Goal: Task Accomplishment & Management: Use online tool/utility

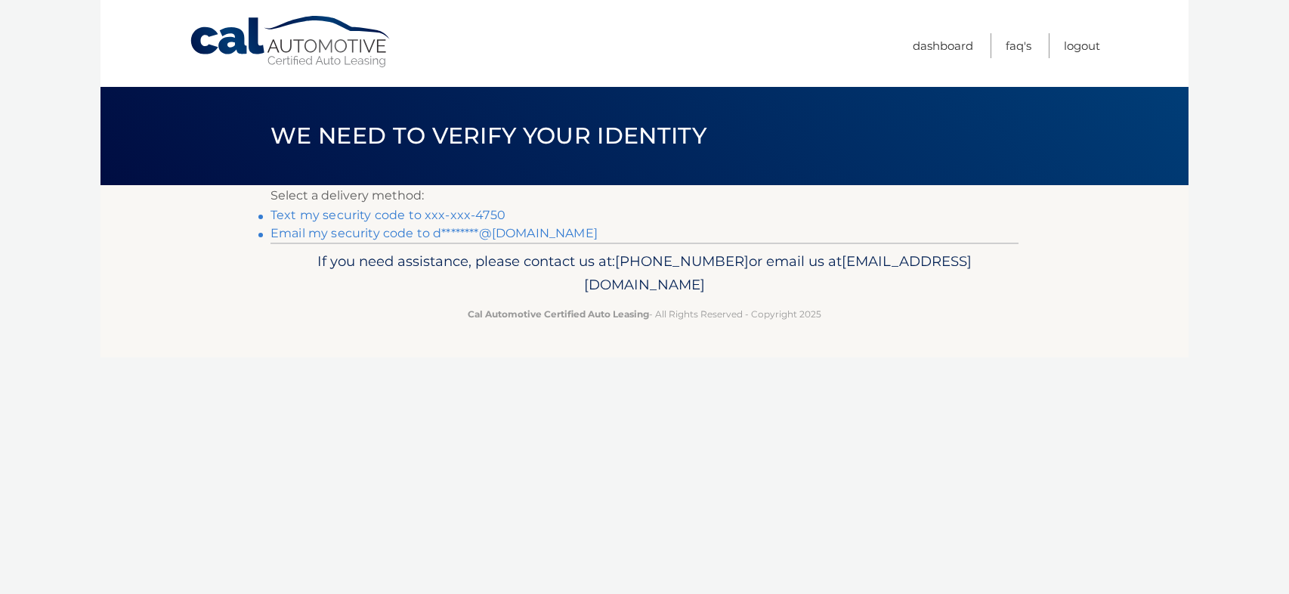
click at [398, 215] on link "Text my security code to xxx-xxx-4750" at bounding box center [388, 215] width 235 height 14
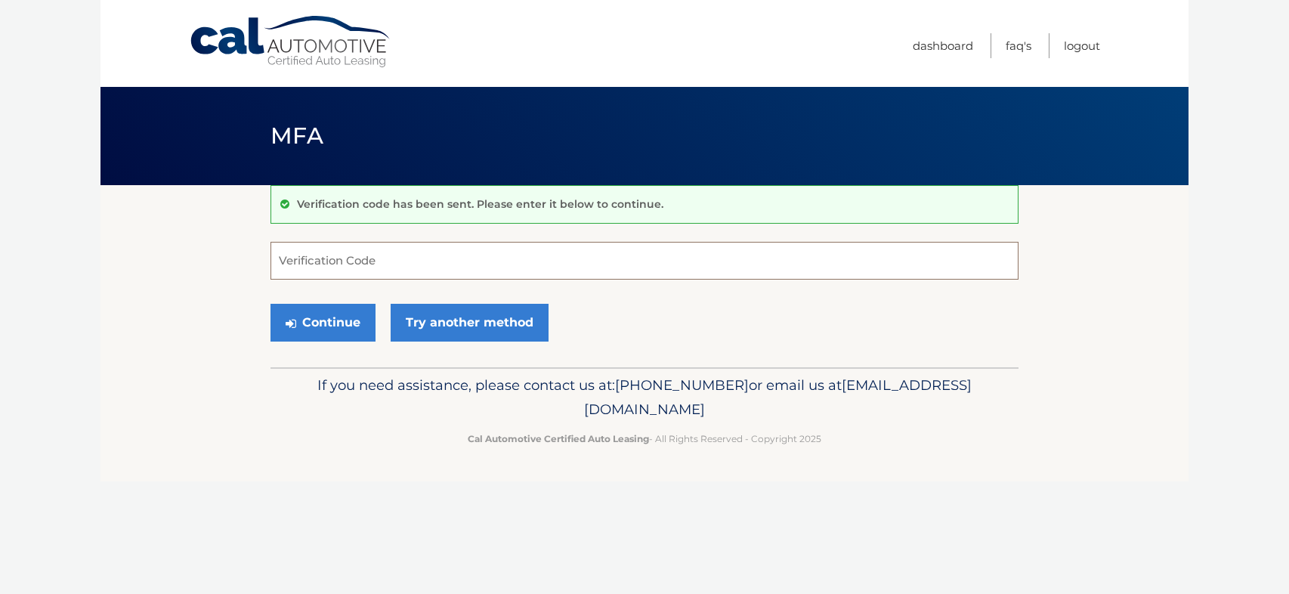
click at [280, 258] on input "Verification Code" at bounding box center [645, 261] width 748 height 38
type input "938704"
click at [312, 320] on button "Continue" at bounding box center [323, 323] width 105 height 38
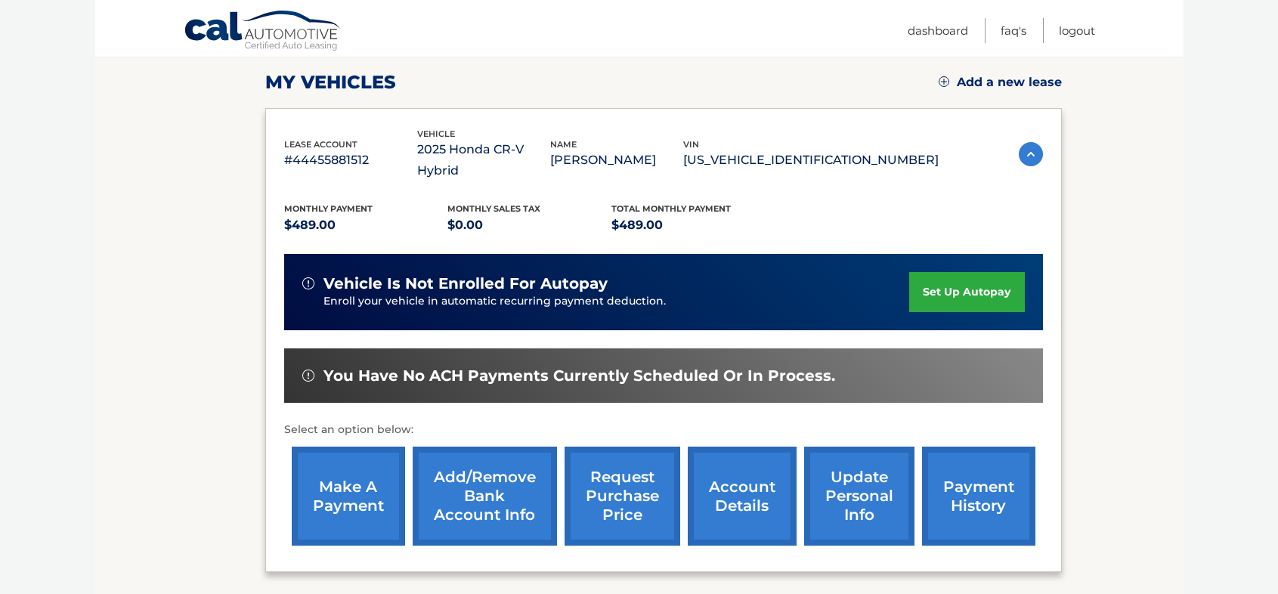
scroll to position [218, 0]
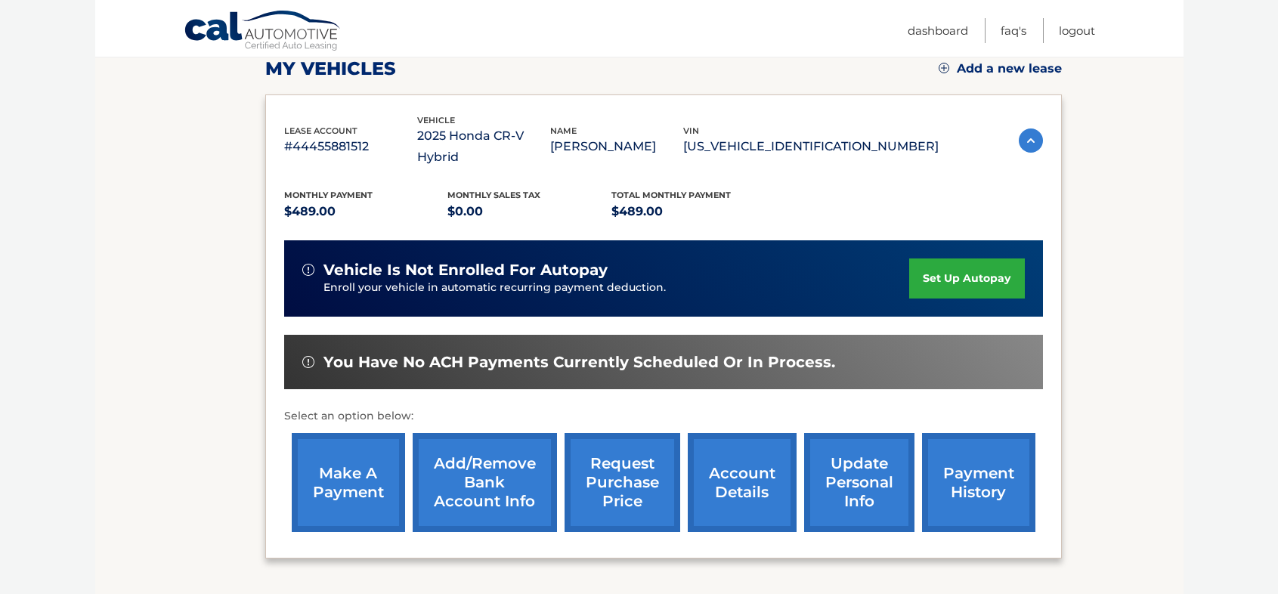
click at [354, 467] on link "make a payment" at bounding box center [348, 482] width 113 height 99
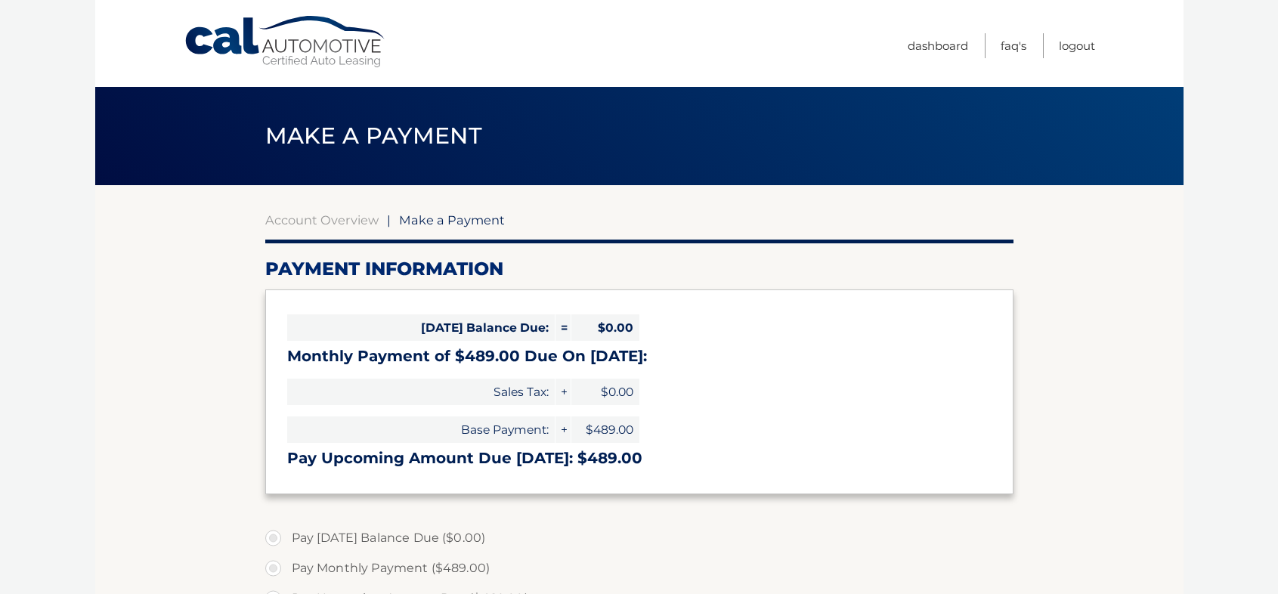
select select "YjAzMzcxNjQtN2M2ZC00ZDYyLTgxYWUtZjQ1ZDQ2MDk3ZmFm"
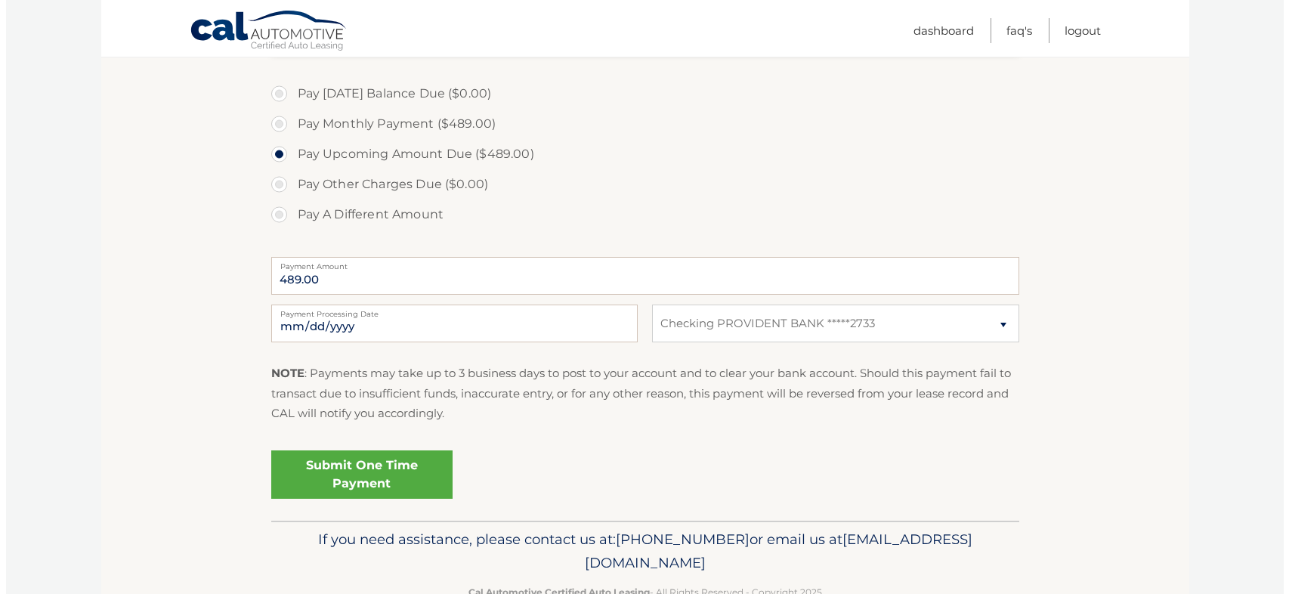
scroll to position [451, 0]
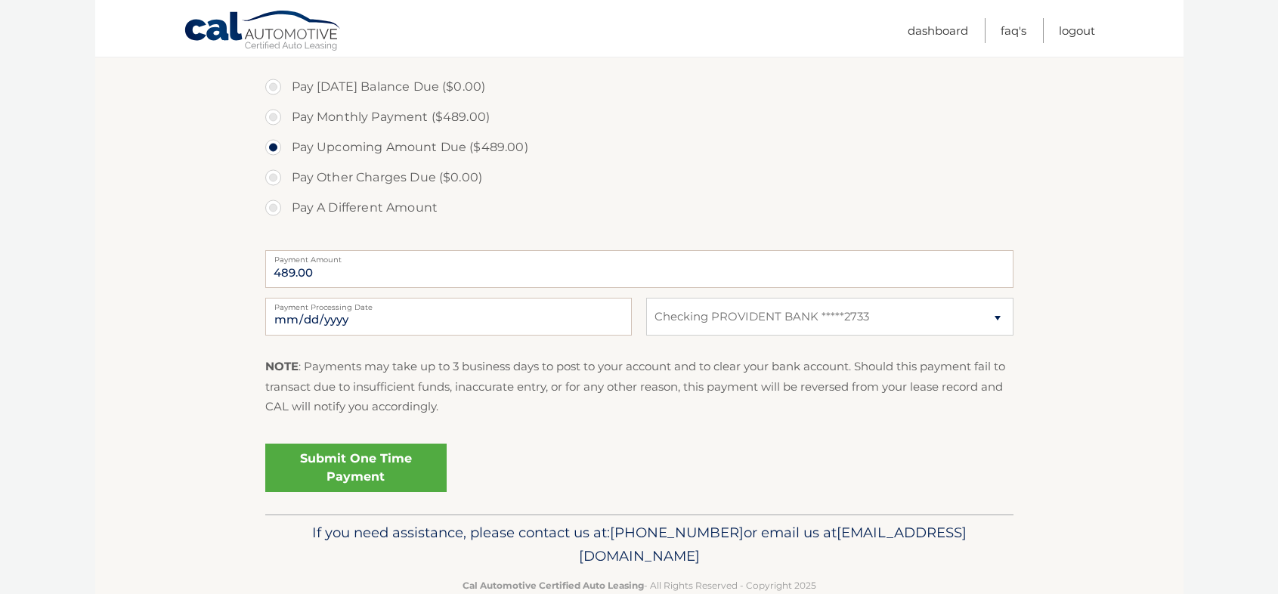
click at [352, 470] on link "Submit One Time Payment" at bounding box center [355, 468] width 181 height 48
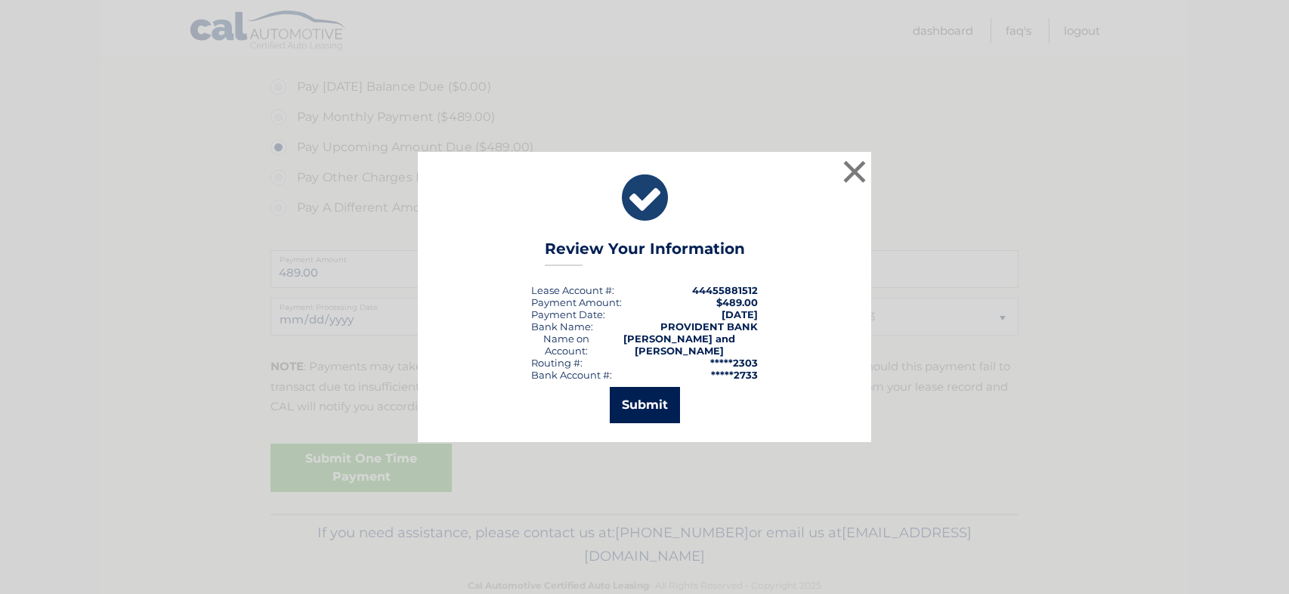
click at [651, 403] on button "Submit" at bounding box center [645, 405] width 70 height 36
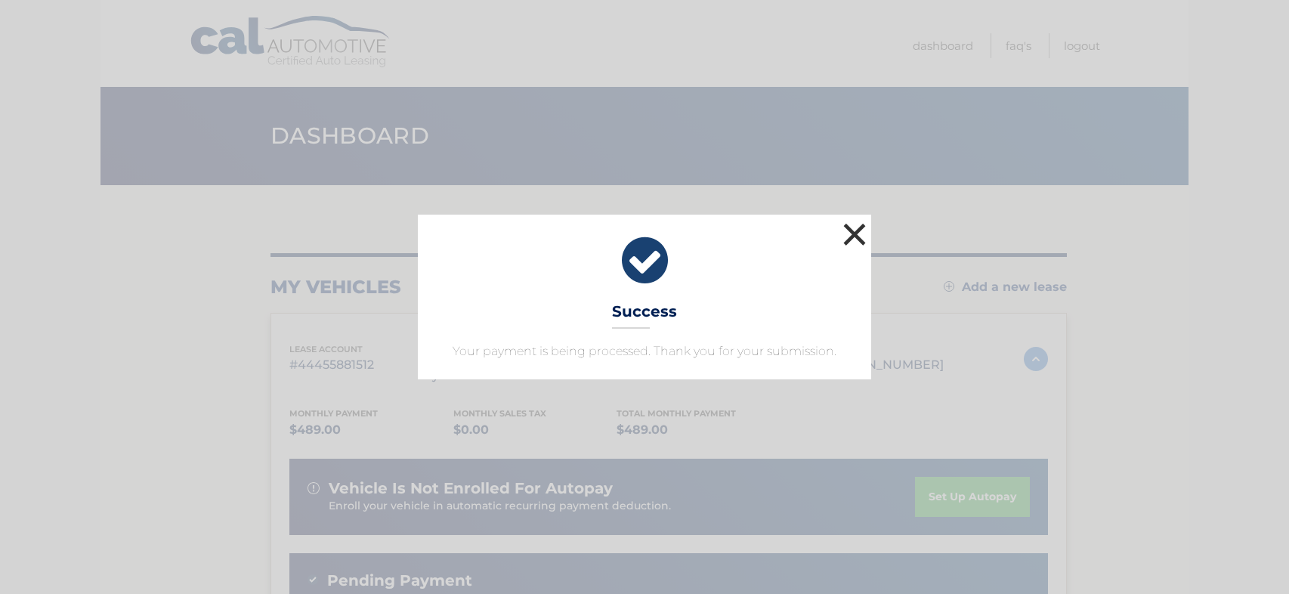
click at [855, 232] on button "×" at bounding box center [854, 234] width 30 height 30
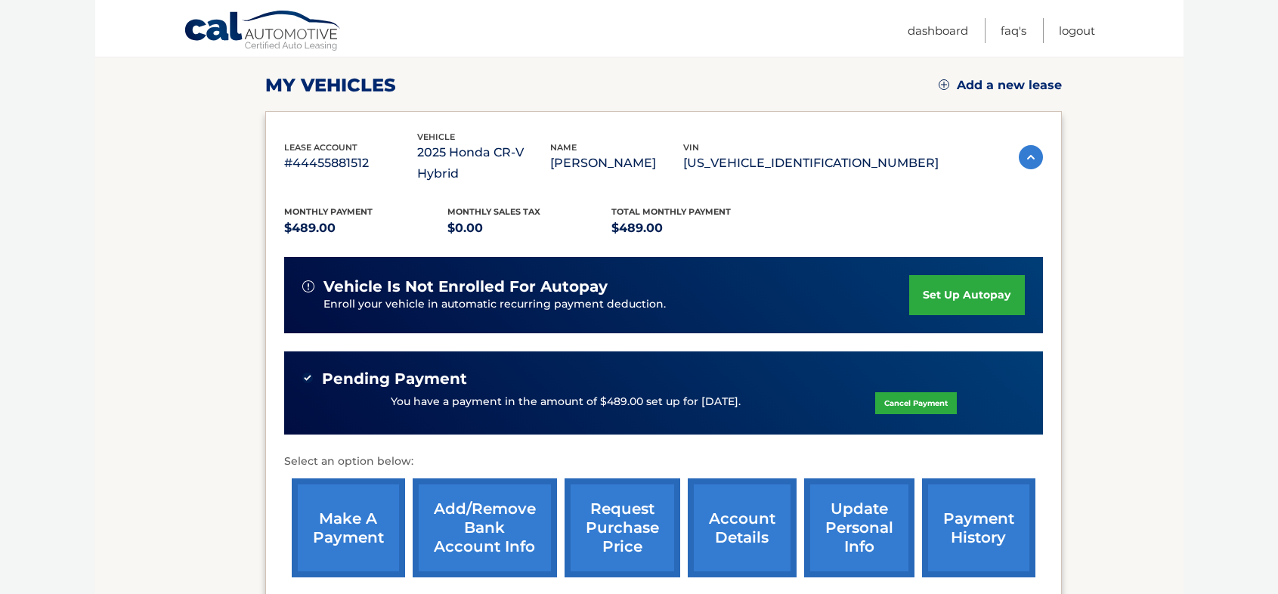
scroll to position [207, 0]
